Goal: Task Accomplishment & Management: Use online tool/utility

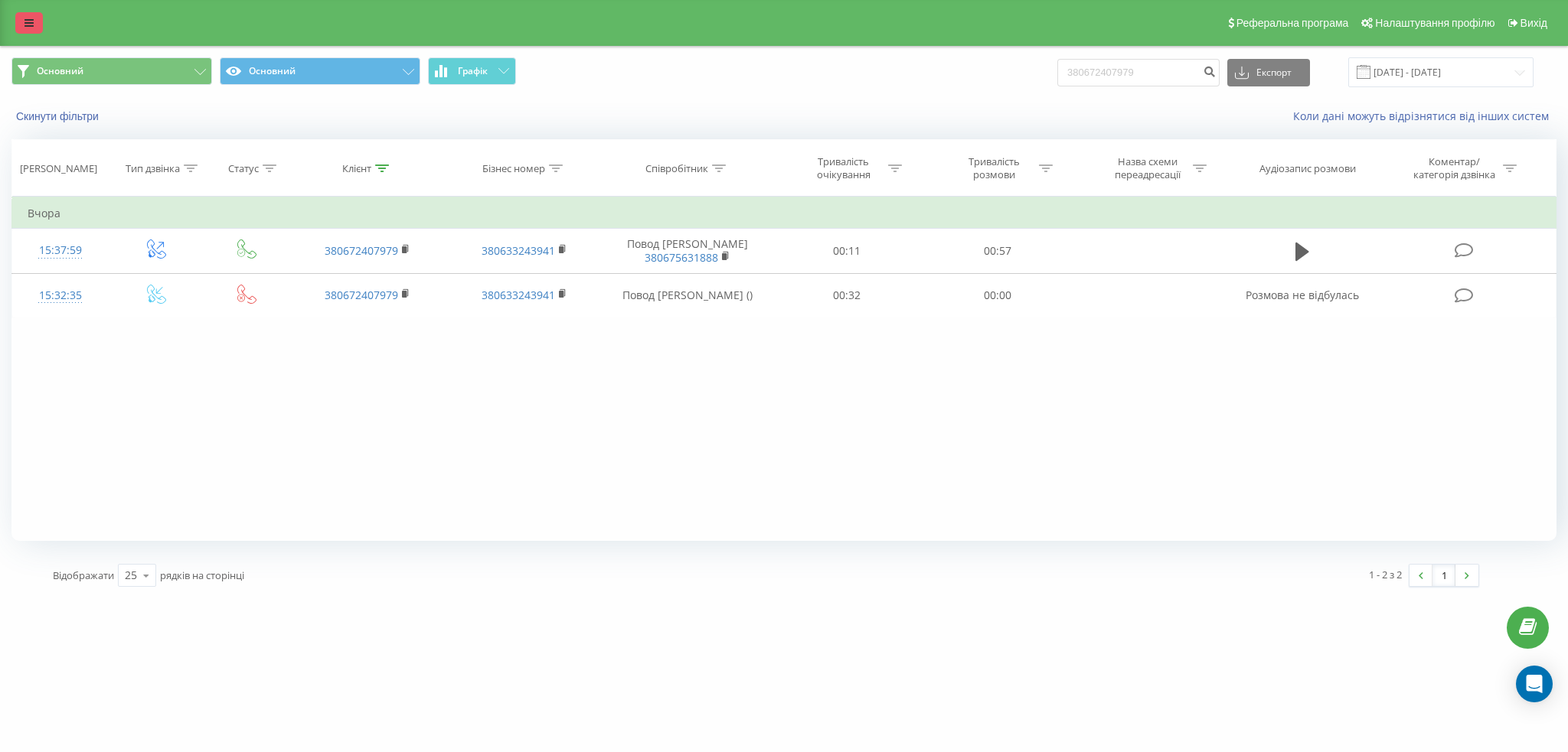
click at [34, 18] on link at bounding box center [29, 22] width 28 height 21
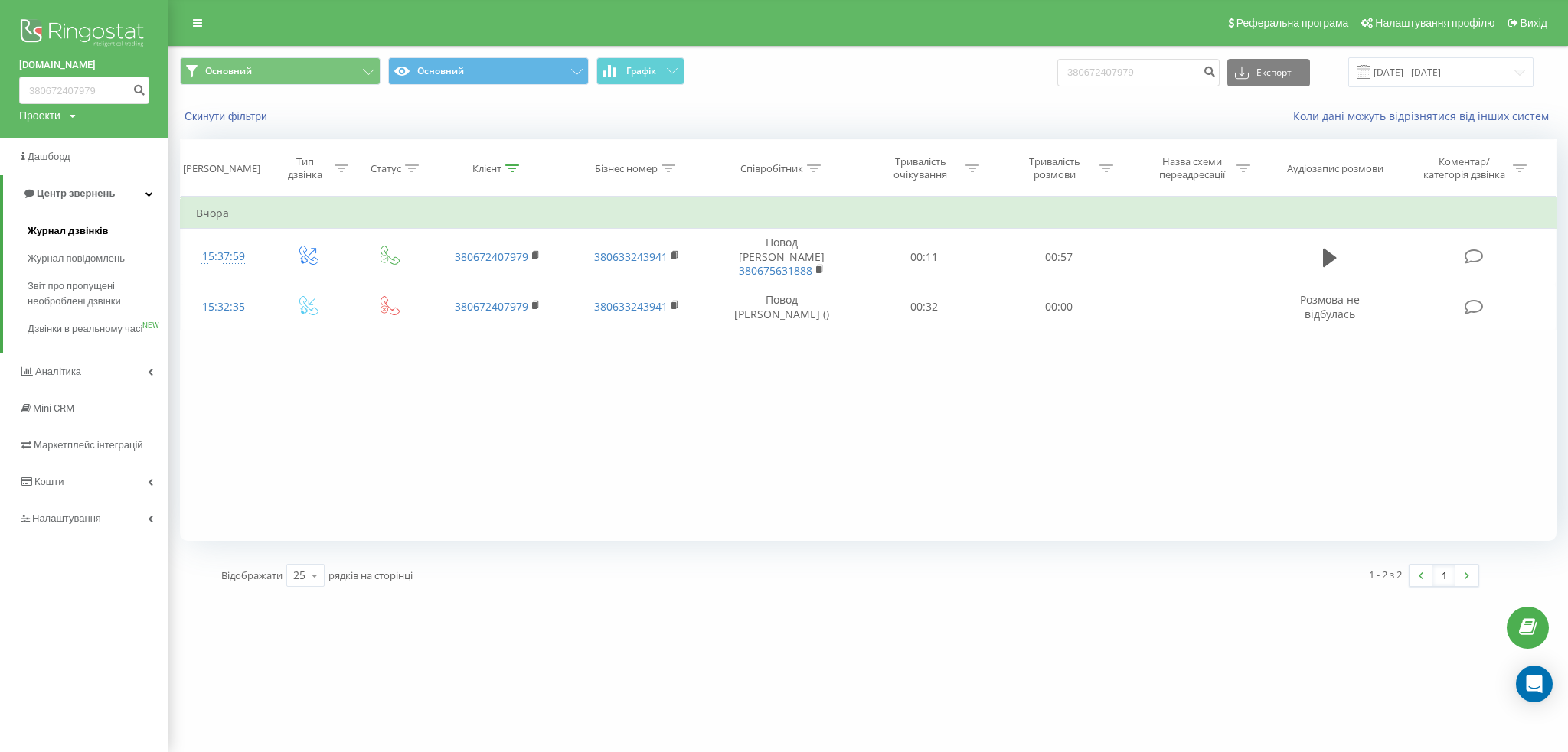
click at [97, 238] on span "Журнал дзвінків" at bounding box center [68, 230] width 81 height 15
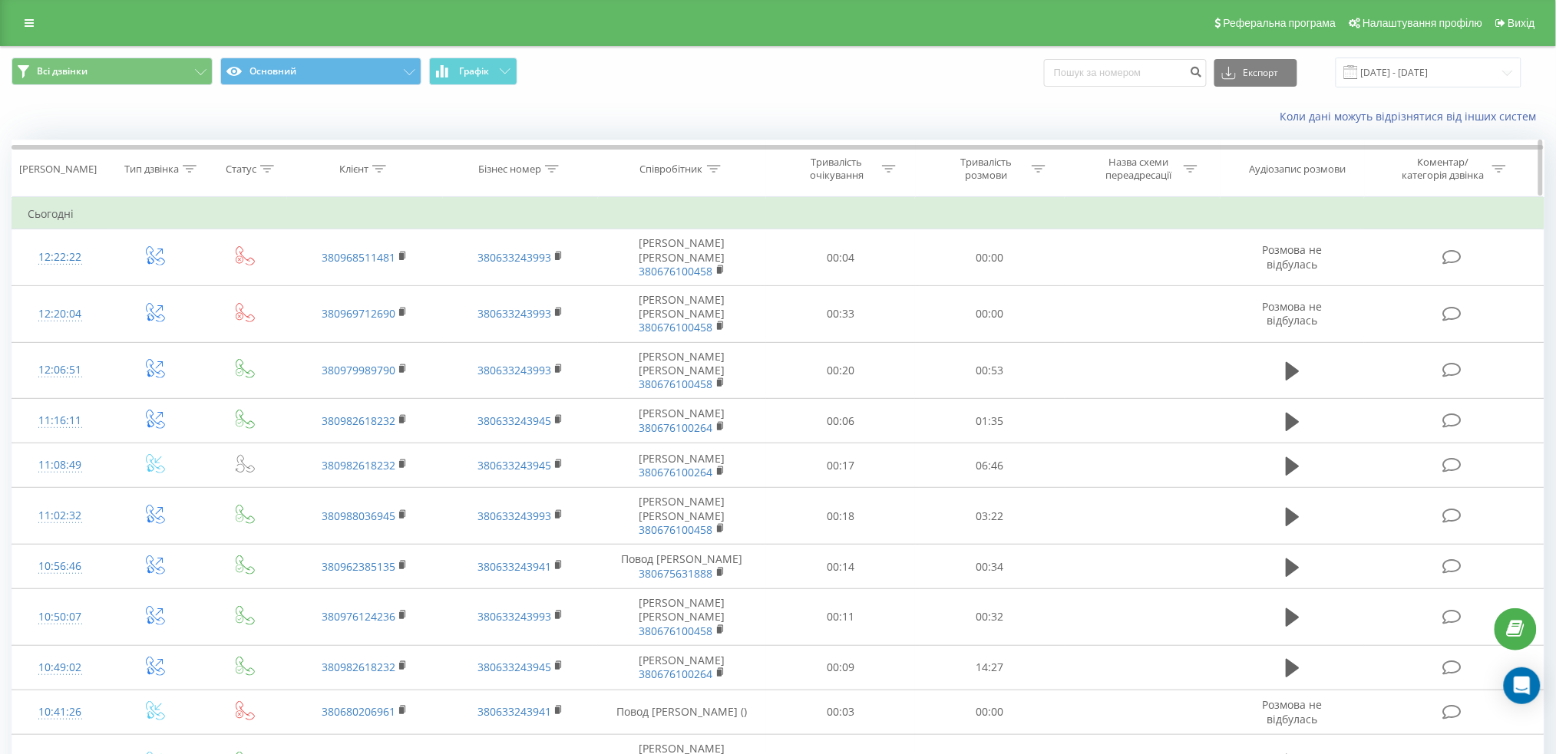
click at [708, 170] on icon at bounding box center [714, 169] width 14 height 8
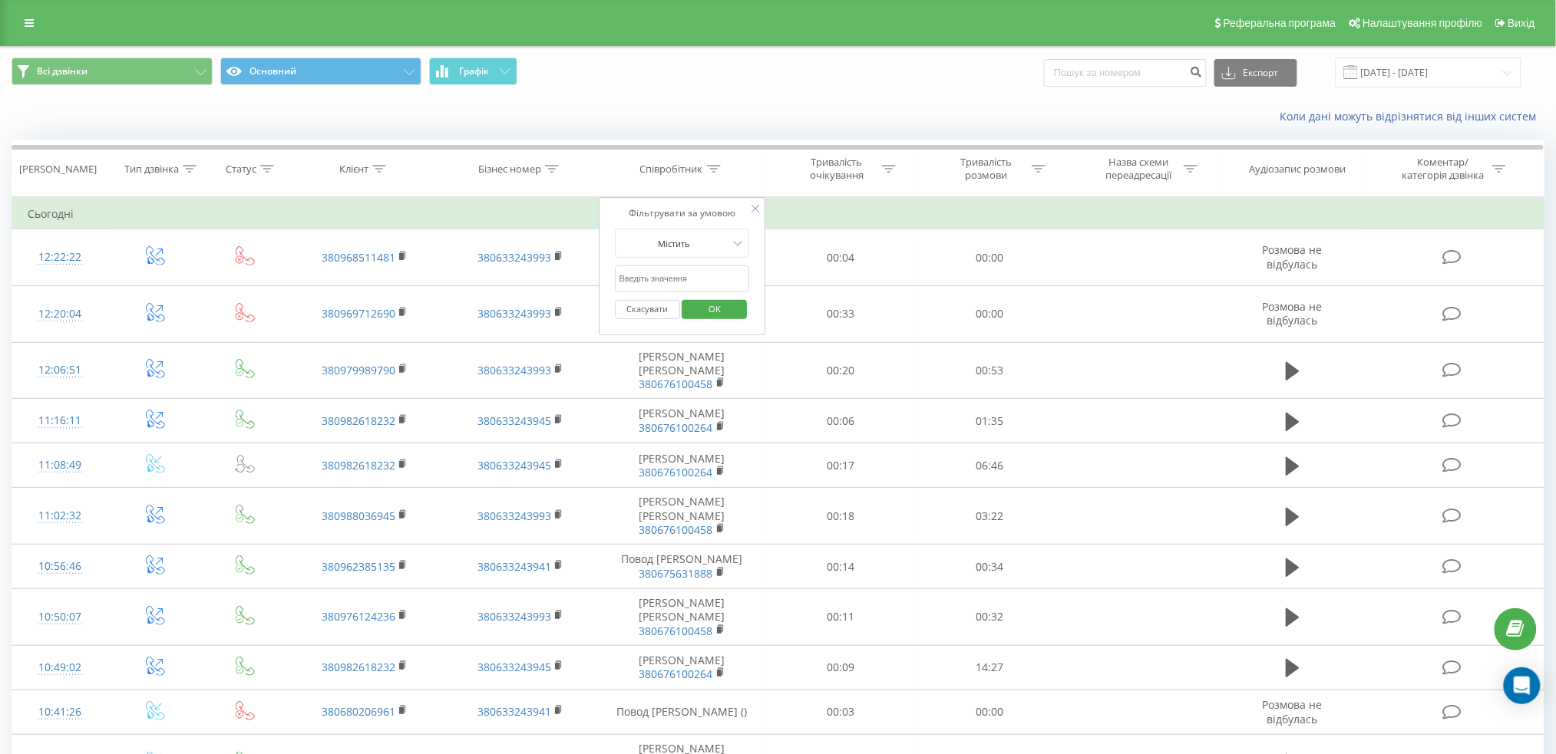
click at [678, 278] on input "text" at bounding box center [682, 279] width 135 height 27
type input "повод"
click at [720, 304] on span "OK" at bounding box center [714, 309] width 43 height 24
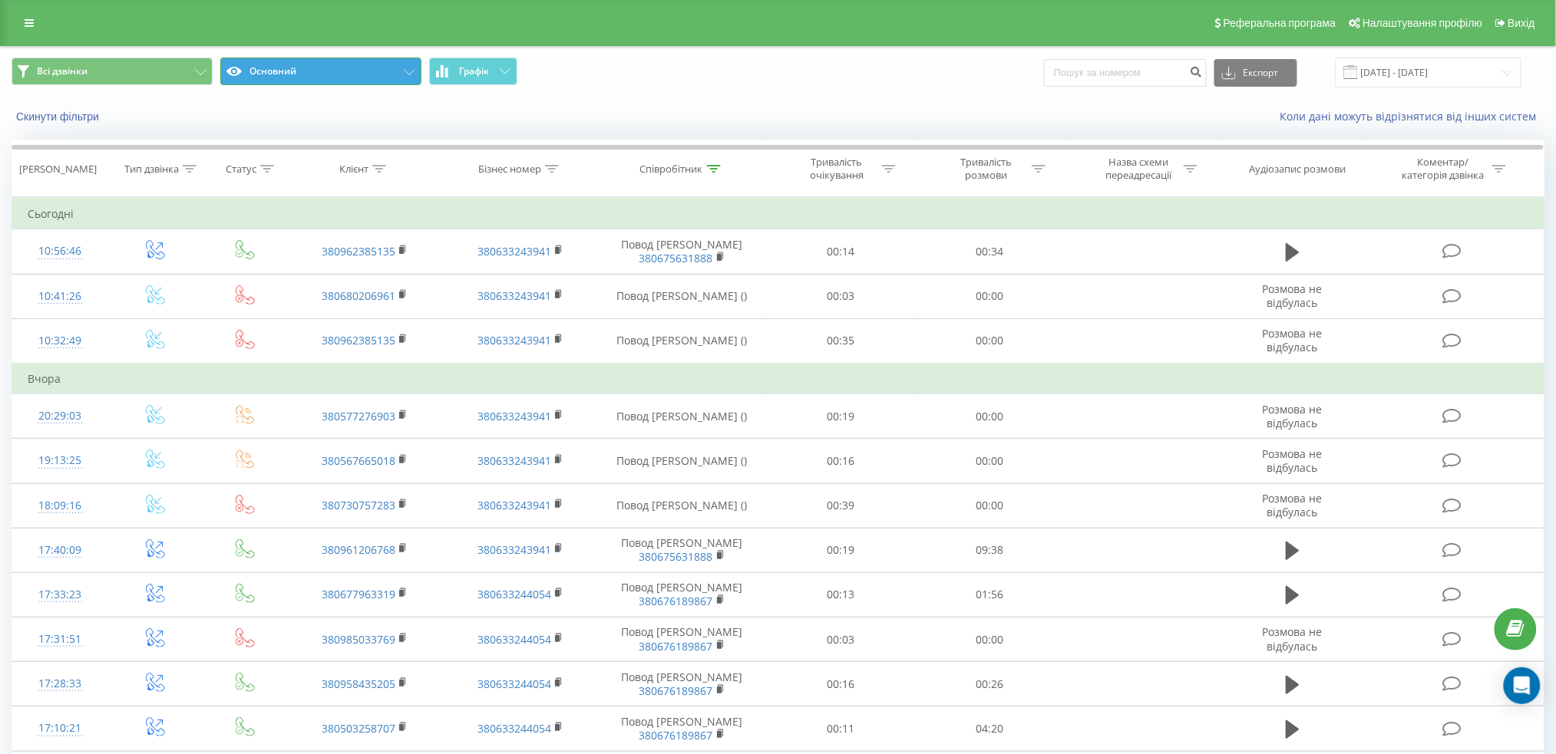
click at [378, 62] on button "Основний" at bounding box center [320, 72] width 201 height 28
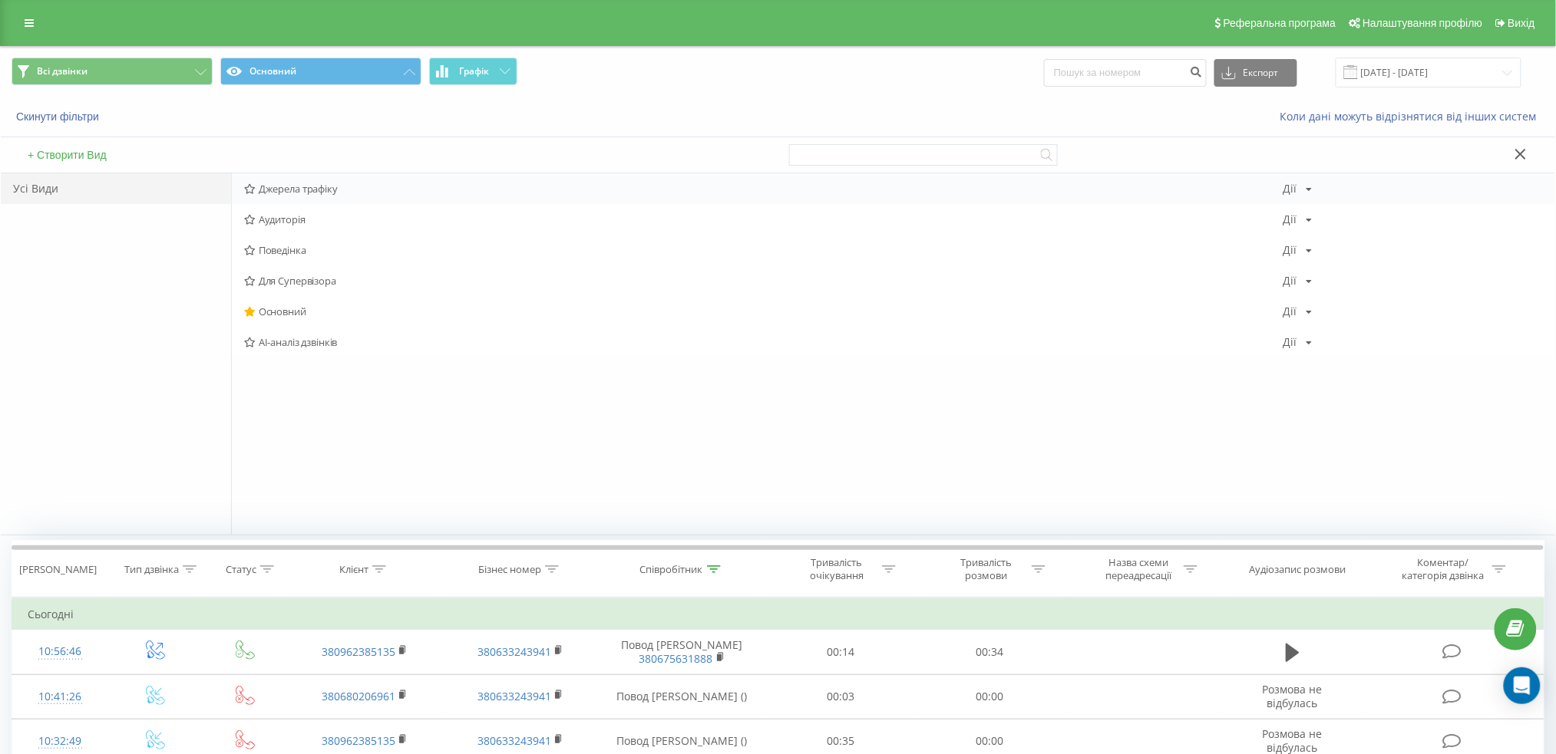
click at [325, 189] on span "Джерела трафіку" at bounding box center [763, 188] width 1039 height 11
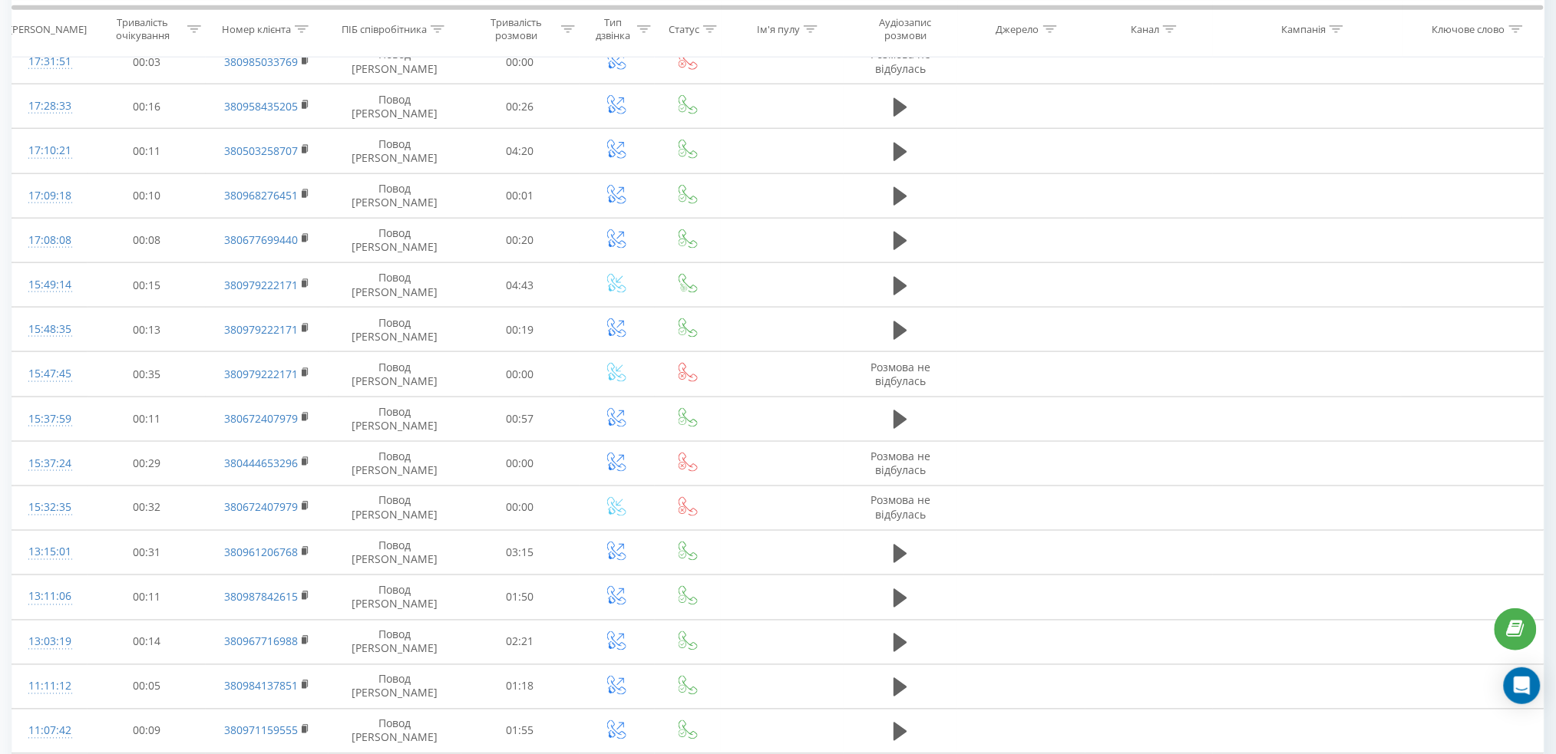
scroll to position [680, 0]
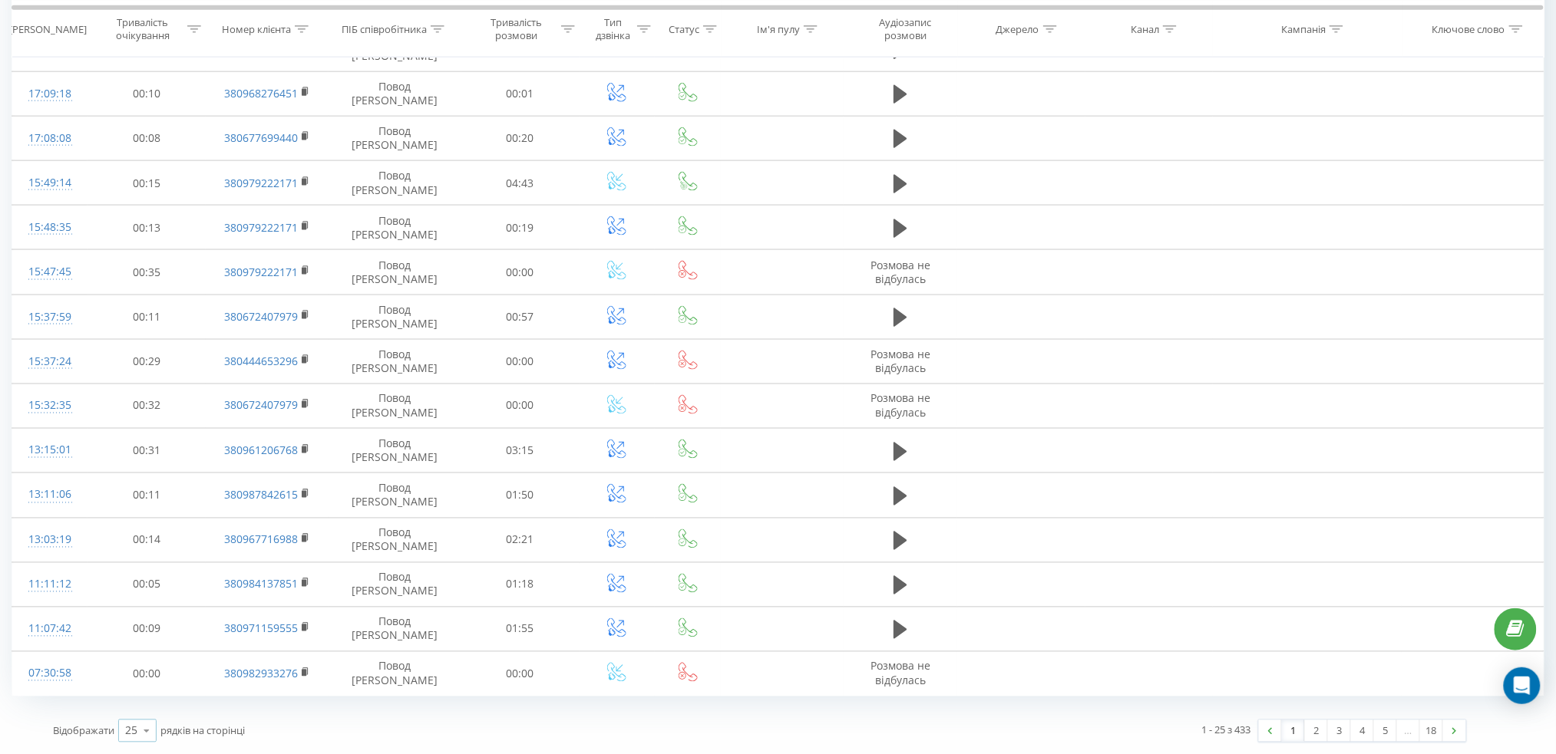
click at [139, 732] on icon at bounding box center [146, 732] width 23 height 30
click at [128, 711] on span "100" at bounding box center [134, 709] width 18 height 15
